Goal: Use online tool/utility: Use online tool/utility

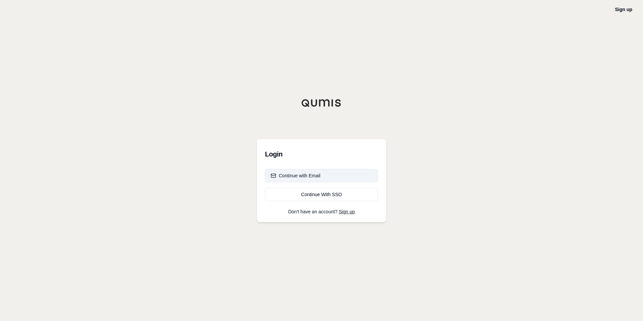
click at [309, 178] on div "Continue with Email" at bounding box center [296, 175] width 50 height 7
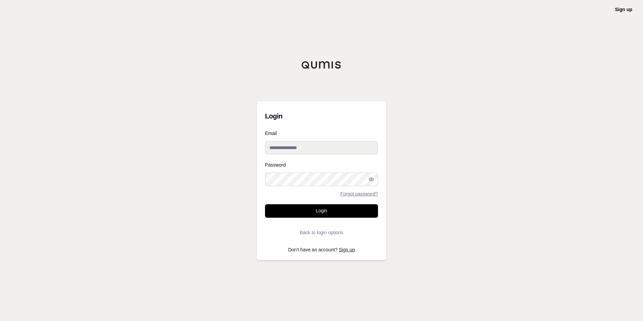
type input "**********"
click at [203, 200] on div "**********" at bounding box center [321, 160] width 643 height 321
click at [298, 209] on button "Login" at bounding box center [321, 210] width 113 height 13
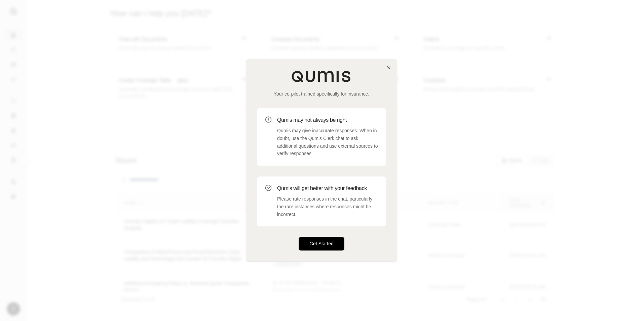
click at [318, 240] on button "Get Started" at bounding box center [322, 243] width 46 height 13
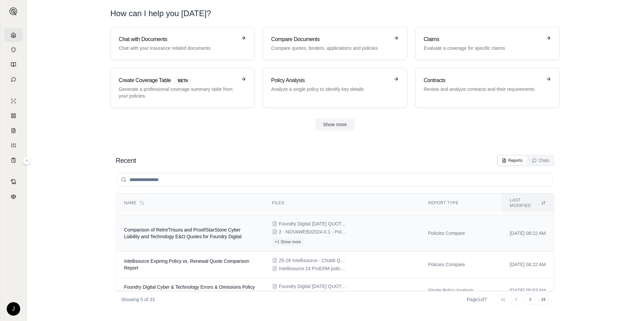
scroll to position [34, 0]
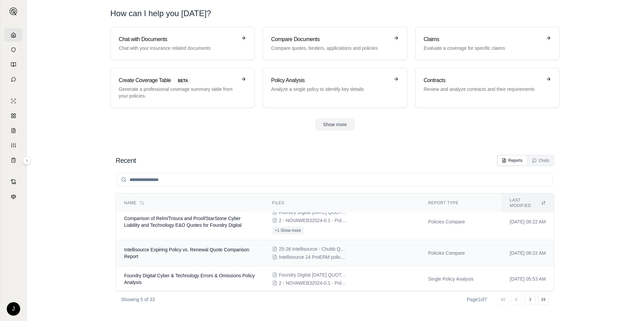
click at [218, 247] on span "Intellisource Expiring Policy vs. Renewal Quote Comparison Report" at bounding box center [186, 253] width 125 height 12
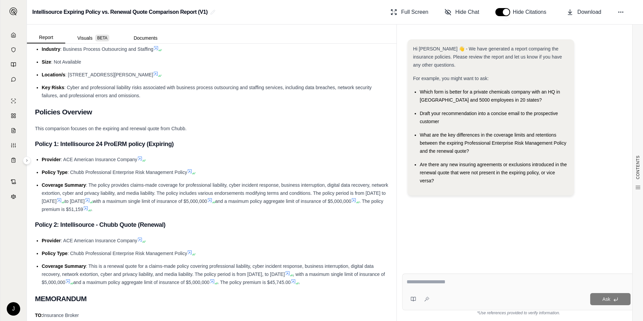
scroll to position [101, 0]
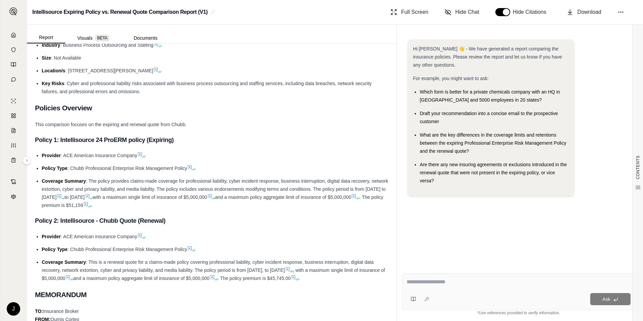
click at [422, 281] on textarea at bounding box center [518, 282] width 224 height 8
type textarea "*"
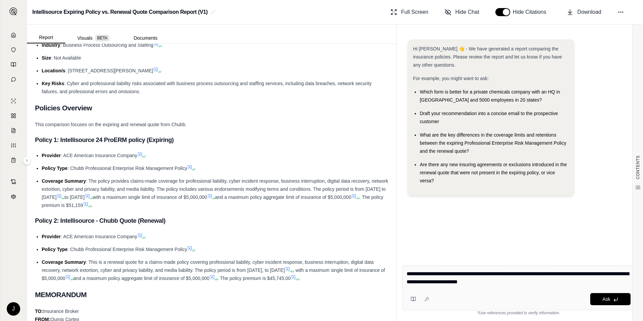
type textarea "**********"
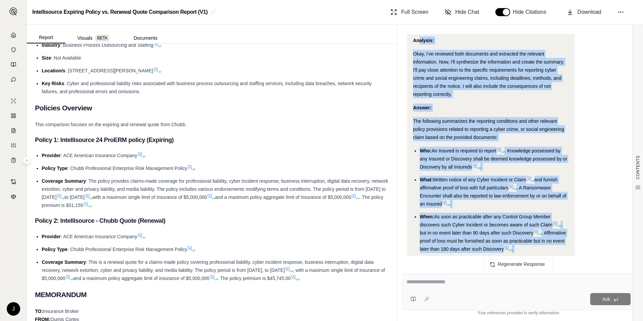
scroll to position [517, 0]
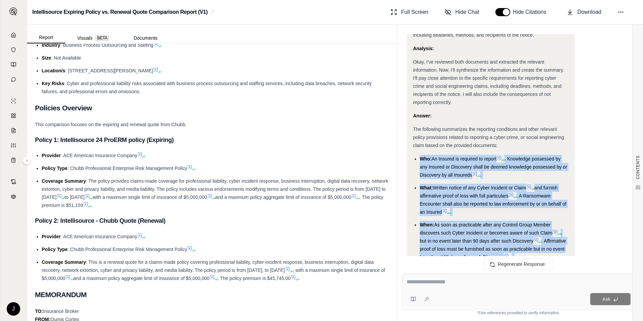
drag, startPoint x: 466, startPoint y: 205, endPoint x: 418, endPoint y: 160, distance: 65.9
click at [418, 160] on ul "Who: An Insured is required to report . Knowledge possessed by any Insured or D…" at bounding box center [491, 258] width 156 height 206
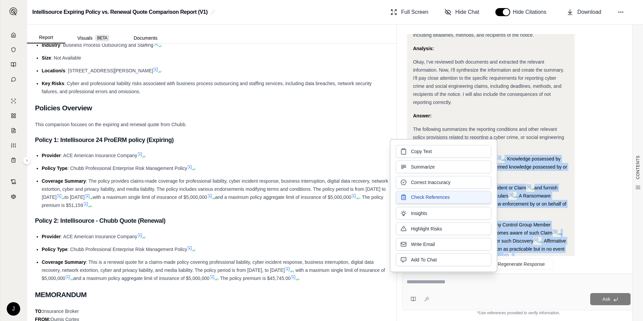
copy ul "Lor: Ip Dolorsi am consecte ad elitse . Doeiusmod temporinc ut lab Etdolor ma A…"
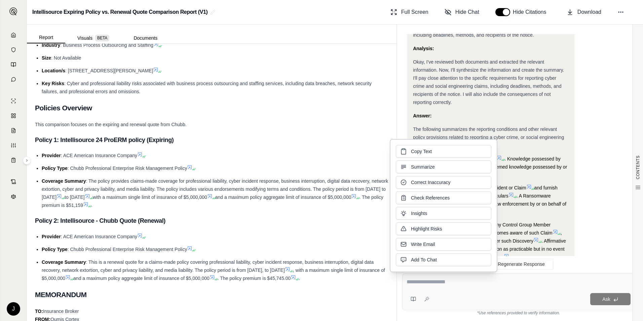
click at [446, 284] on textarea at bounding box center [518, 282] width 224 height 8
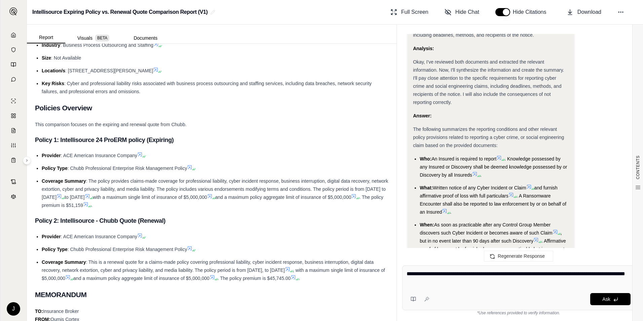
type textarea "**********"
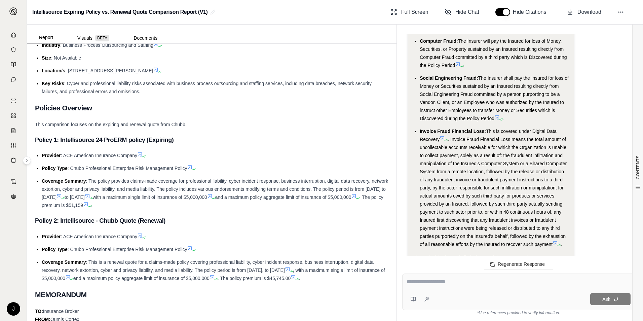
scroll to position [1192, 0]
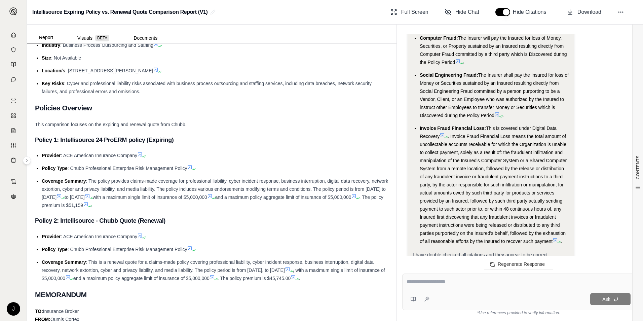
drag, startPoint x: 562, startPoint y: 239, endPoint x: 491, endPoint y: 199, distance: 80.9
click at [384, 181] on div "Report Visuals BETA Documents CONTENTS Table of Contents INSURANCE POLICY COMPA…" at bounding box center [335, 173] width 616 height 296
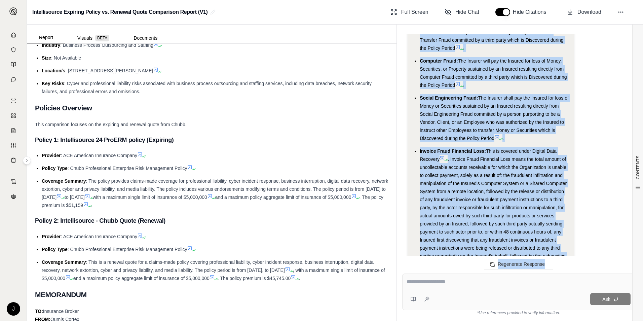
scroll to position [1226, 0]
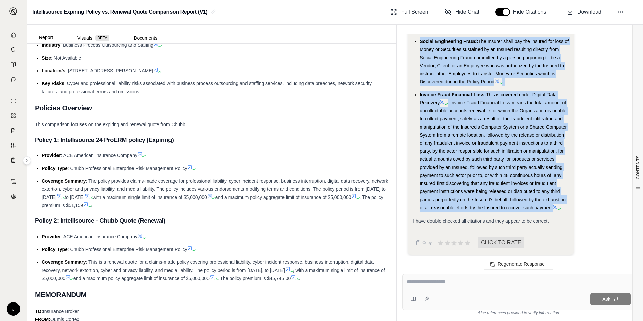
drag, startPoint x: 435, startPoint y: 140, endPoint x: 559, endPoint y: 204, distance: 139.4
click at [559, 204] on ul "Funds Transfer Fraud: The Insurer will pay for loss of Money or Securities sust…" at bounding box center [491, 87] width 156 height 248
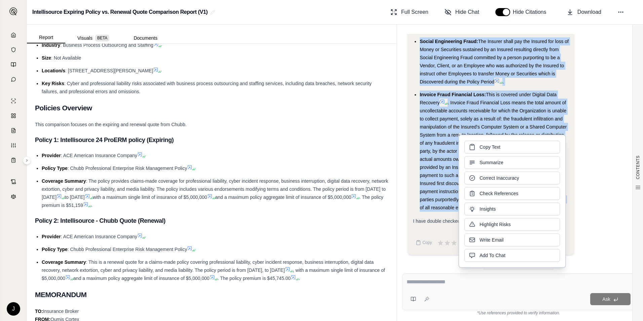
drag, startPoint x: 487, startPoint y: 156, endPoint x: 480, endPoint y: 146, distance: 11.8
click at [480, 146] on span "Copy Text" at bounding box center [489, 147] width 21 height 7
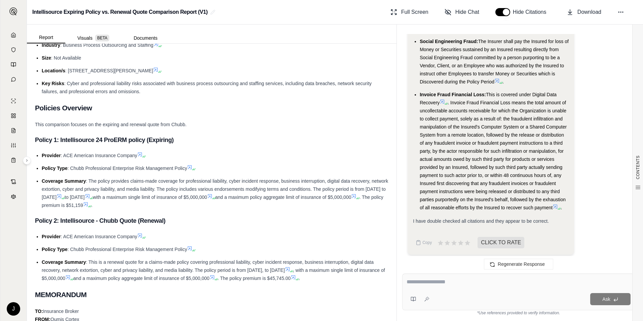
click at [461, 281] on textarea at bounding box center [518, 282] width 224 height 8
type textarea "**********"
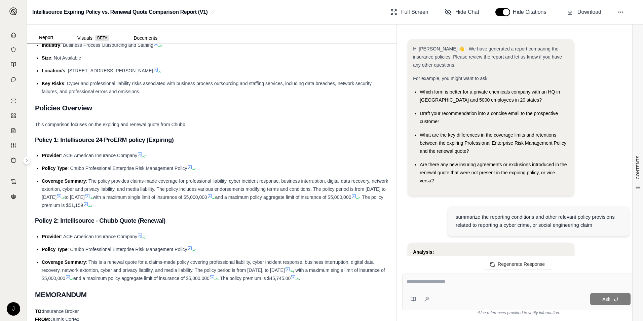
scroll to position [1524, 0]
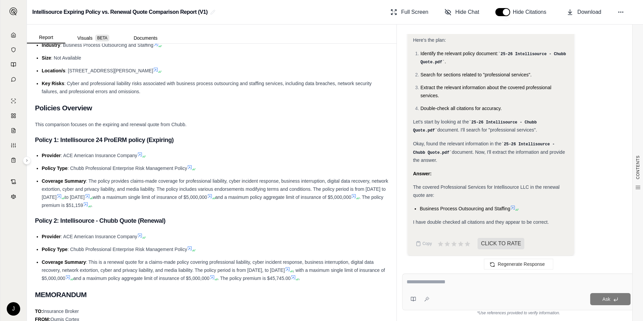
click at [458, 206] on span "Business Process Outsourcing and Staffing" at bounding box center [465, 208] width 90 height 5
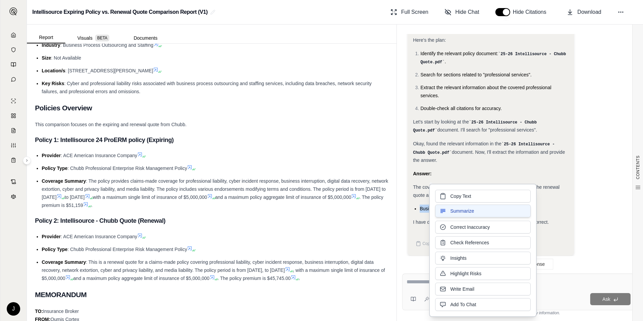
click at [455, 206] on button "Summarize" at bounding box center [482, 210] width 95 height 13
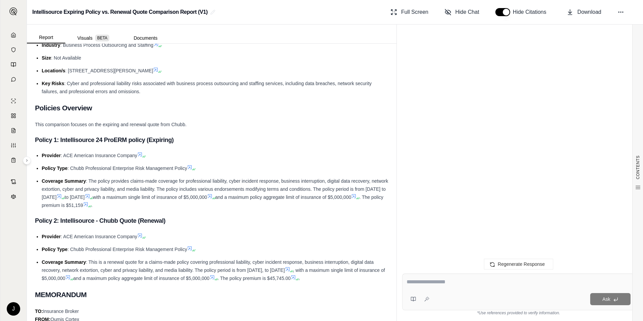
scroll to position [0, 0]
